Goal: Task Accomplishment & Management: Manage account settings

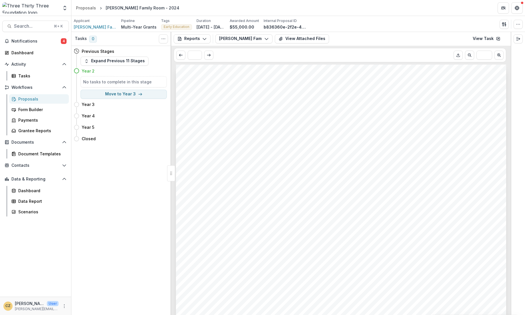
click at [99, 81] on h5 "No tasks to complete in this stage" at bounding box center [123, 82] width 81 height 6
click at [109, 61] on button "Expand Previous 11 Stages" at bounding box center [115, 61] width 68 height 9
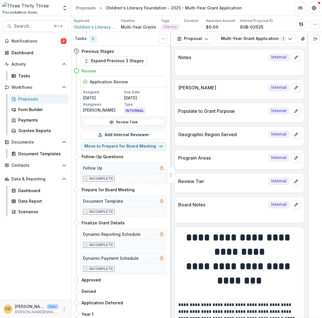
scroll to position [1443, 0]
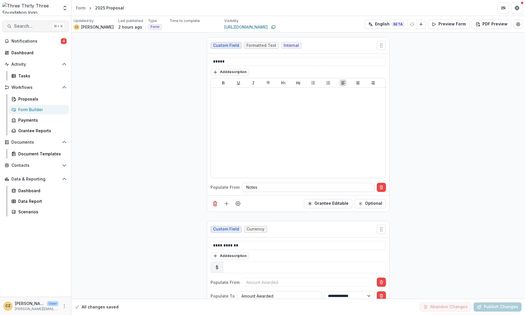
click at [29, 23] on span "Search..." at bounding box center [32, 25] width 36 height 5
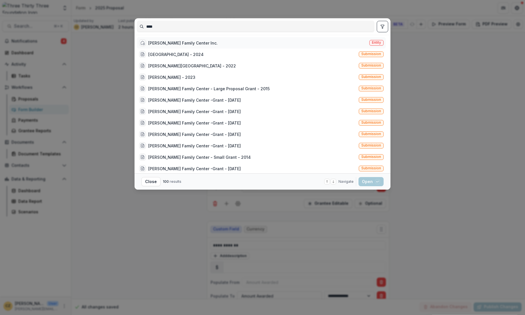
type input "****"
click at [163, 44] on div "Lund Family Center Inc." at bounding box center [182, 43] width 69 height 6
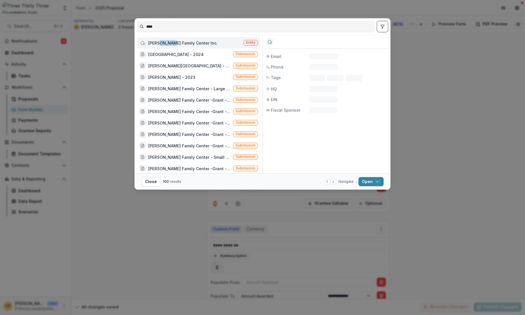
click at [163, 44] on div "Lund Family Center Inc." at bounding box center [182, 43] width 69 height 6
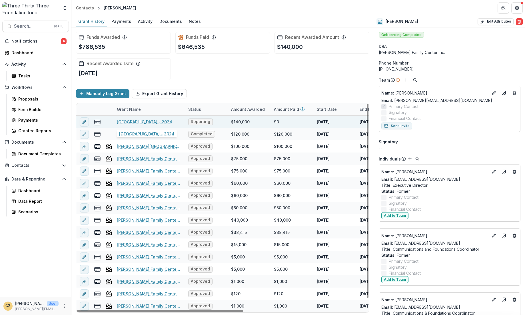
click at [125, 121] on link "Lund - 2024" at bounding box center [144, 122] width 55 height 6
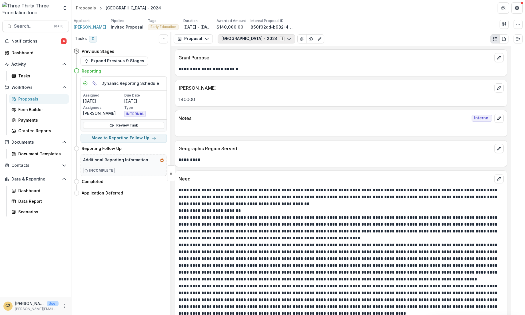
click at [232, 41] on button "Lund - 2024 1" at bounding box center [256, 38] width 77 height 9
click at [201, 41] on button "Proposal" at bounding box center [193, 38] width 39 height 9
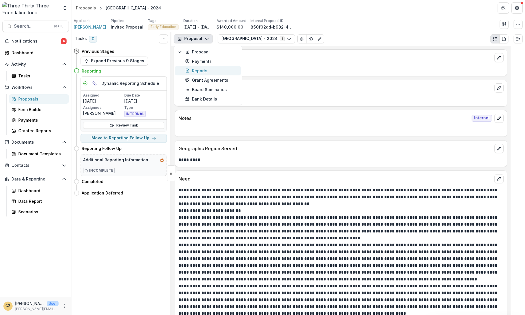
click at [202, 71] on div "Reports" at bounding box center [211, 71] width 52 height 6
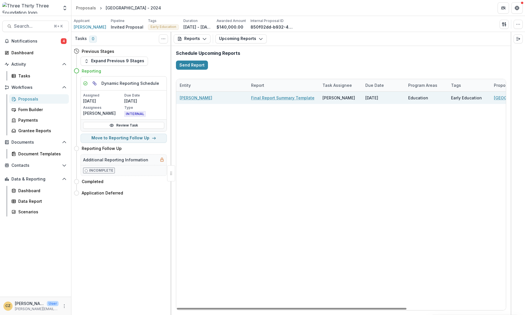
click at [301, 98] on link "Final Report Summary Template" at bounding box center [282, 98] width 63 height 6
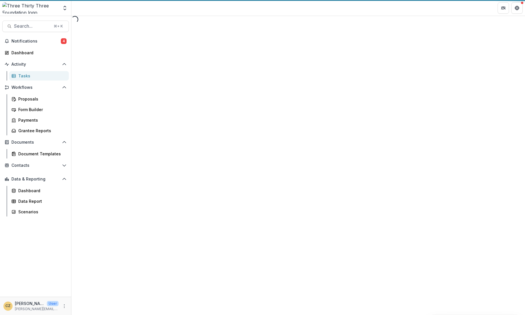
select select "********"
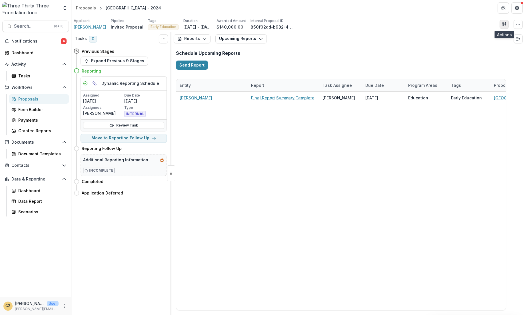
click at [505, 24] on icon "button" at bounding box center [504, 24] width 5 height 5
click at [463, 45] on button "Proposal Files" at bounding box center [476, 46] width 61 height 9
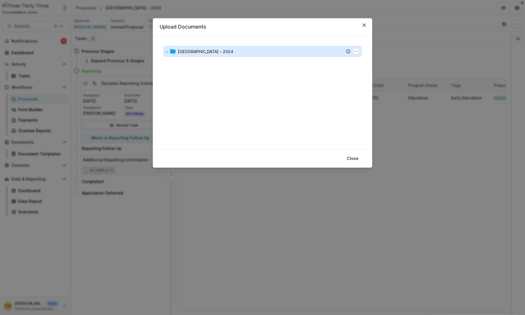
click at [196, 51] on div "Lund - 2024" at bounding box center [205, 52] width 55 height 6
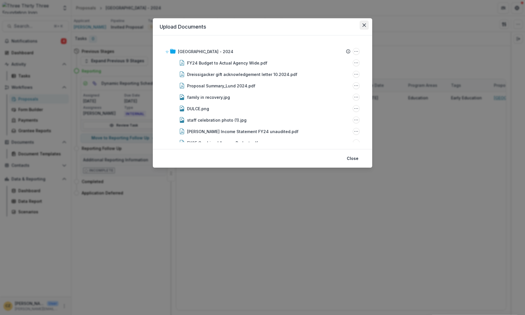
click at [363, 26] on icon "Close" at bounding box center [363, 24] width 3 height 3
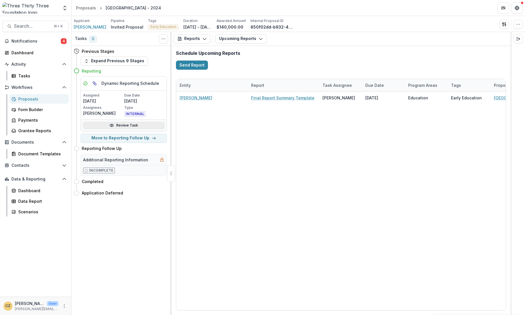
click at [130, 126] on link "Review Task" at bounding box center [123, 125] width 81 height 7
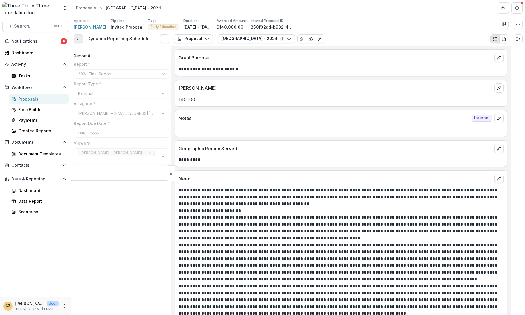
click at [77, 40] on icon at bounding box center [78, 39] width 5 height 5
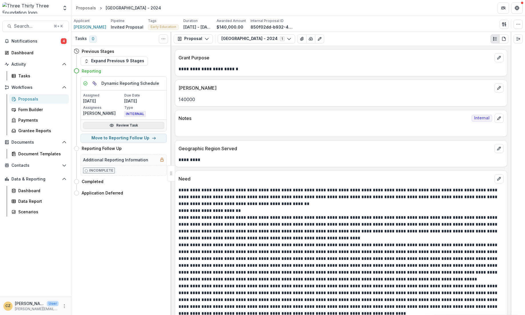
click at [124, 126] on link "Review Task" at bounding box center [123, 125] width 81 height 7
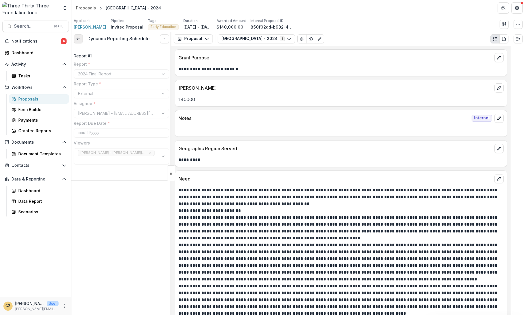
click at [75, 35] on link at bounding box center [78, 38] width 9 height 9
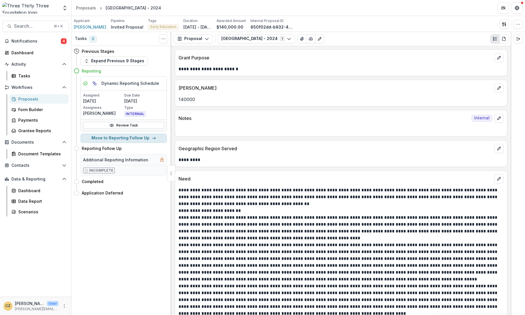
click at [140, 138] on button "Move to Reporting Follow Up" at bounding box center [124, 138] width 86 height 9
select select "**********"
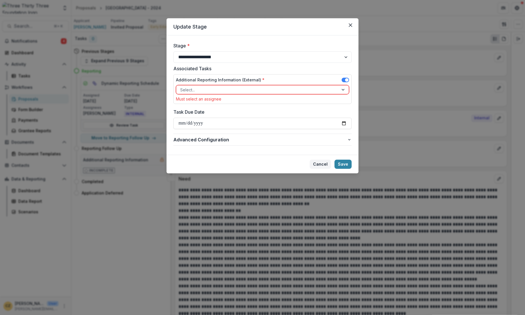
click at [320, 162] on button "Cancel" at bounding box center [319, 164] width 21 height 9
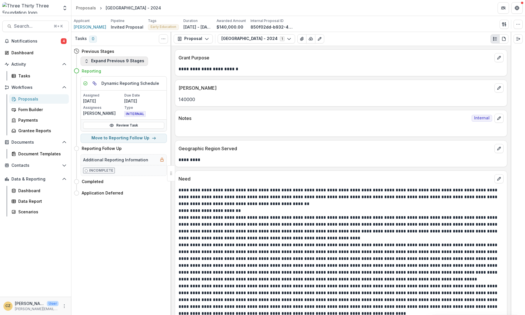
click at [94, 60] on button "Expand Previous 9 Stages" at bounding box center [114, 61] width 67 height 9
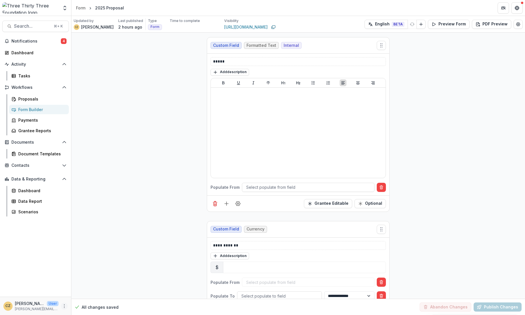
click at [64, 307] on icon "More" at bounding box center [64, 306] width 5 height 5
click at [84, 295] on link "User Settings" at bounding box center [101, 293] width 61 height 9
select select "****"
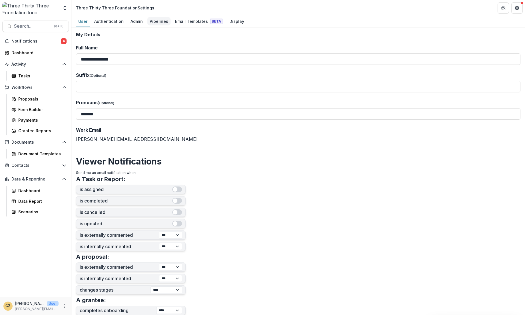
click at [154, 20] on div "Pipelines" at bounding box center [158, 21] width 23 height 8
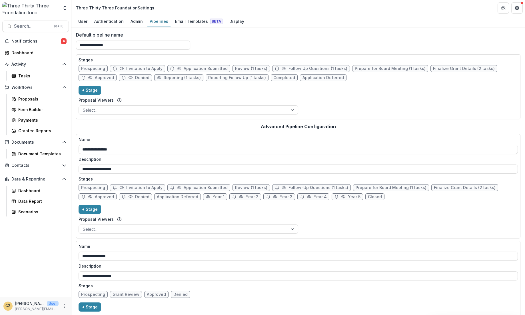
scroll to position [1, 0]
click at [172, 77] on span "Reporting (1 tasks)" at bounding box center [182, 77] width 37 height 5
select select "*********"
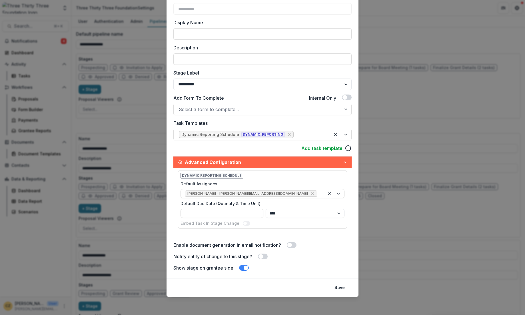
scroll to position [0, 0]
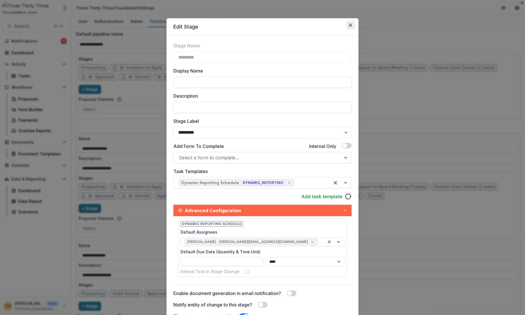
click at [349, 26] on icon "Close" at bounding box center [350, 24] width 3 height 3
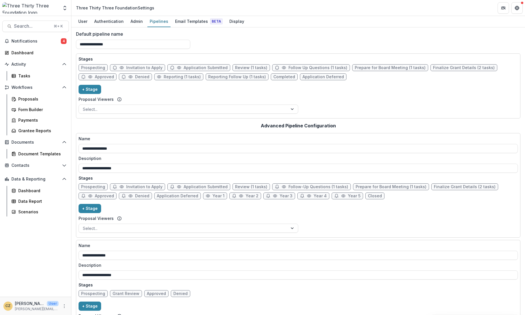
click at [243, 68] on span "Review (1 tasks)" at bounding box center [251, 67] width 32 height 5
select select "******"
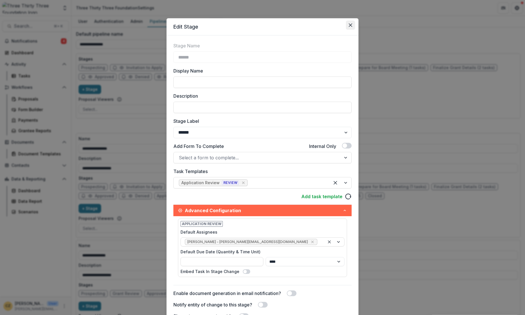
click at [349, 25] on icon "Close" at bounding box center [350, 24] width 3 height 3
